Goal: Task Accomplishment & Management: Manage account settings

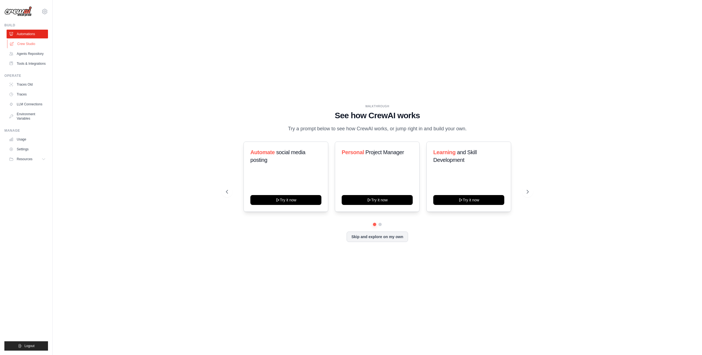
click at [33, 46] on link "Crew Studio" at bounding box center [27, 43] width 41 height 9
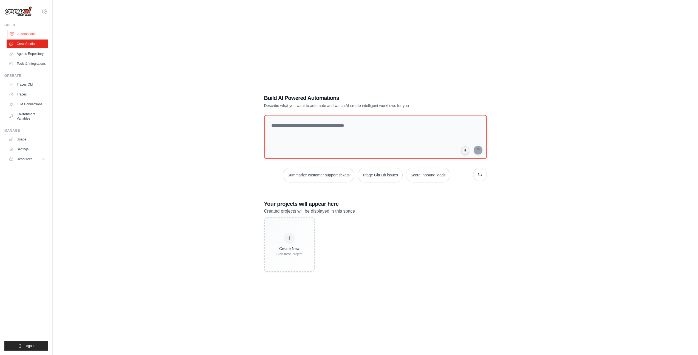
click at [30, 35] on link "Automations" at bounding box center [27, 34] width 41 height 9
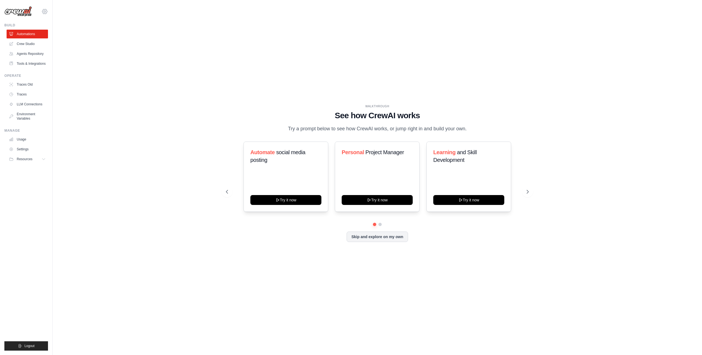
click at [42, 12] on icon at bounding box center [44, 11] width 5 height 5
click at [53, 35] on span "Settings" at bounding box center [67, 33] width 43 height 5
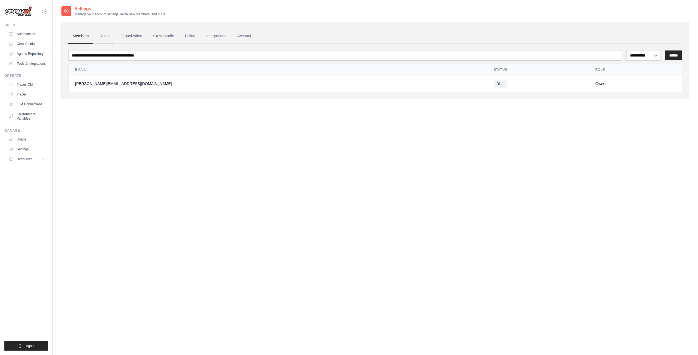
click at [112, 36] on link "Roles" at bounding box center [104, 36] width 19 height 15
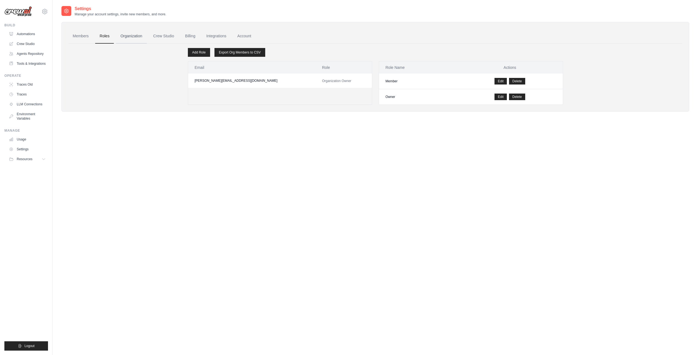
click at [131, 36] on link "Organization" at bounding box center [131, 36] width 30 height 15
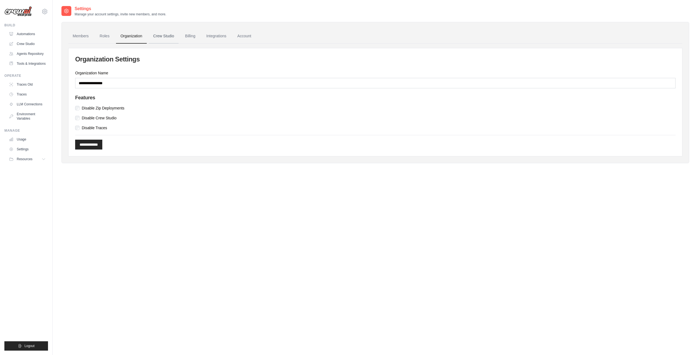
click at [160, 37] on link "Crew Studio" at bounding box center [164, 36] width 30 height 15
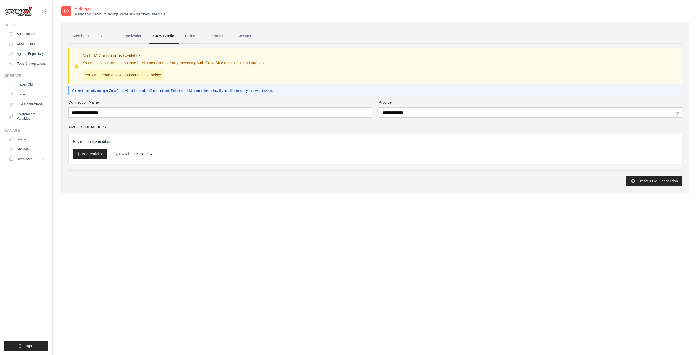
click at [197, 37] on link "Billing" at bounding box center [190, 36] width 19 height 15
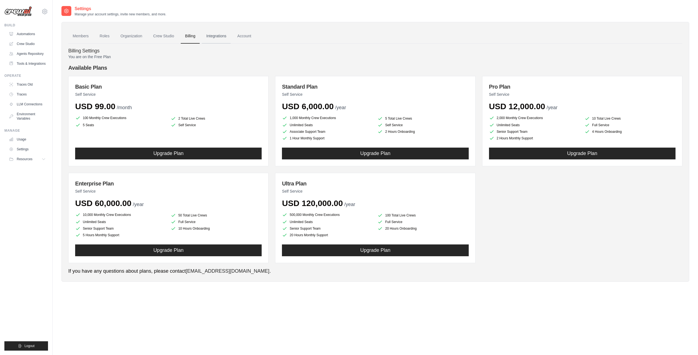
click at [228, 37] on link "Integrations" at bounding box center [216, 36] width 29 height 15
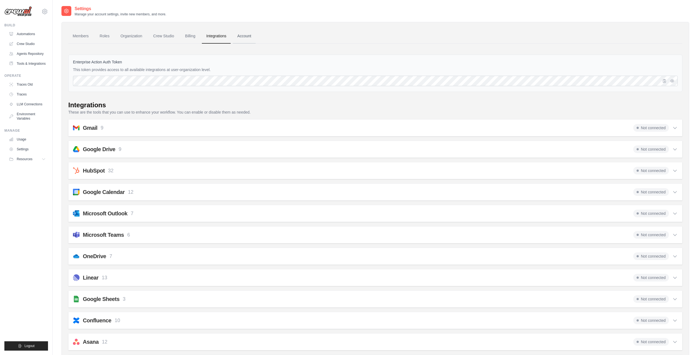
click at [247, 37] on link "Account" at bounding box center [244, 36] width 23 height 15
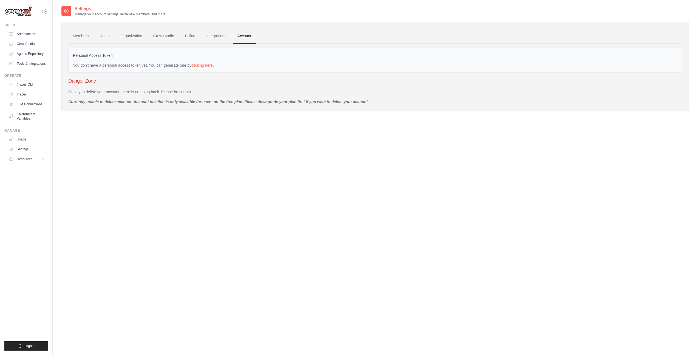
click at [205, 36] on ul "Members Roles Organization Crew Studio Billing Integrations Account" at bounding box center [375, 36] width 614 height 15
click at [197, 36] on link "Billing" at bounding box center [190, 36] width 19 height 15
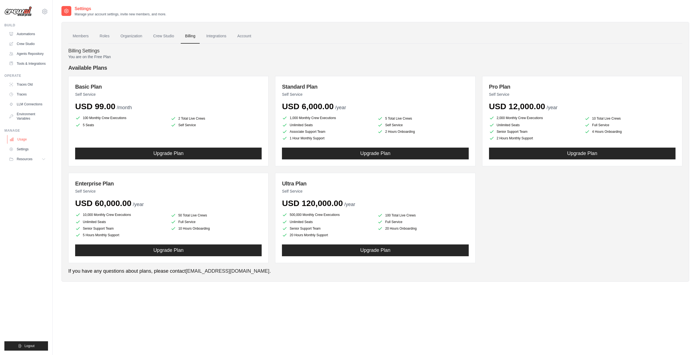
click at [27, 144] on link "Usage" at bounding box center [27, 139] width 41 height 9
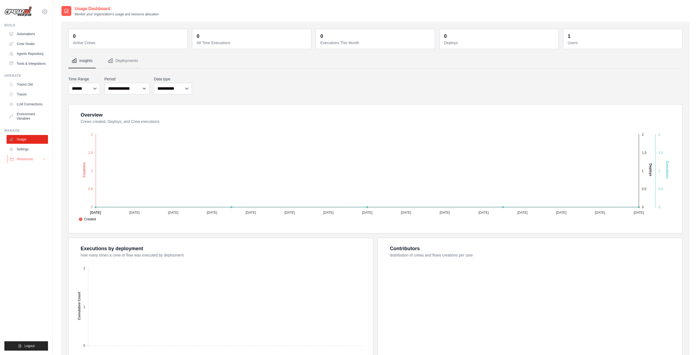
click at [29, 161] on span "Resources" at bounding box center [25, 159] width 16 height 4
click at [32, 161] on span "Resources" at bounding box center [25, 159] width 16 height 4
click at [28, 44] on link "Crew Studio" at bounding box center [27, 43] width 41 height 9
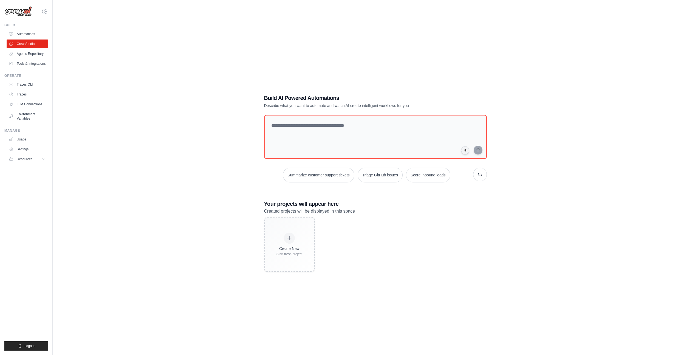
click at [27, 39] on ul "Automations Crew Studio Agents Repository Tools & Integrations" at bounding box center [27, 49] width 41 height 38
click at [27, 38] on link "Automations" at bounding box center [27, 34] width 41 height 9
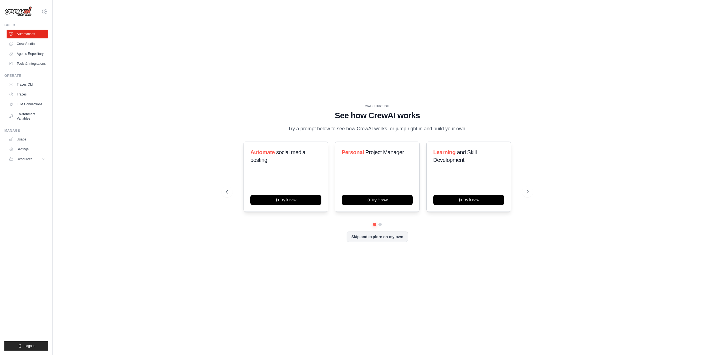
click at [31, 11] on img at bounding box center [17, 11] width 27 height 10
click at [26, 11] on img at bounding box center [17, 11] width 27 height 10
click at [25, 12] on img at bounding box center [17, 11] width 27 height 10
